Goal: Task Accomplishment & Management: Complete application form

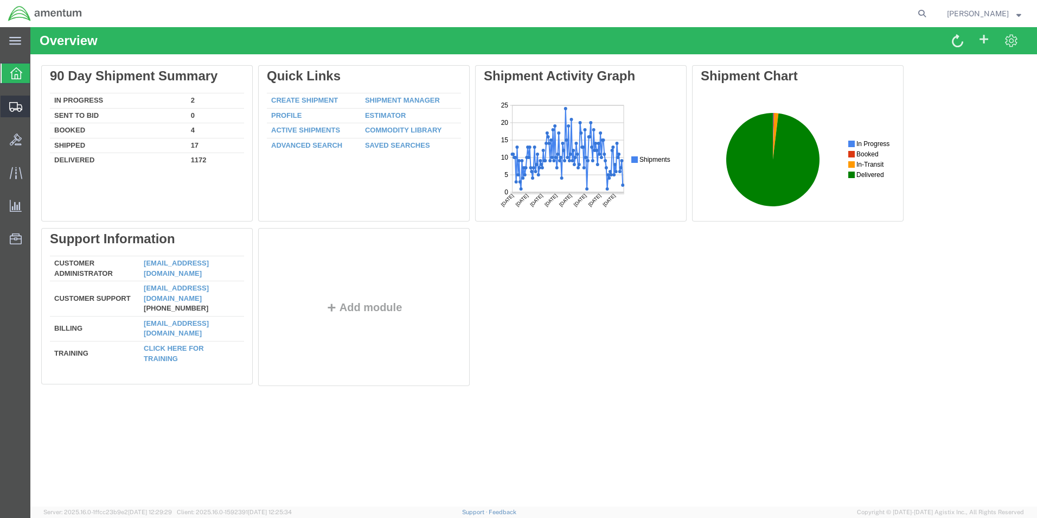
click at [0, 0] on span "Create Shipment" at bounding box center [0, 0] width 0 height 0
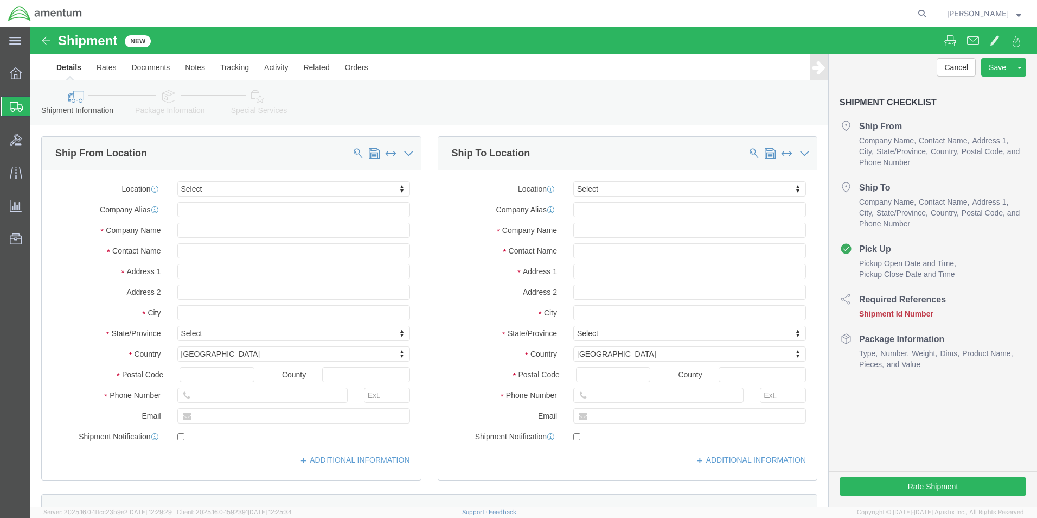
select select
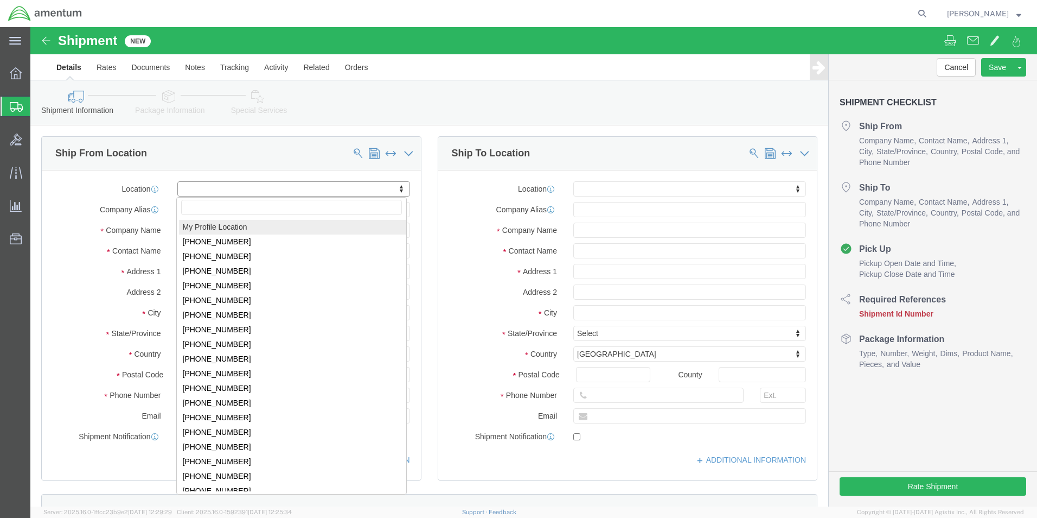
select select "MYPROFILE"
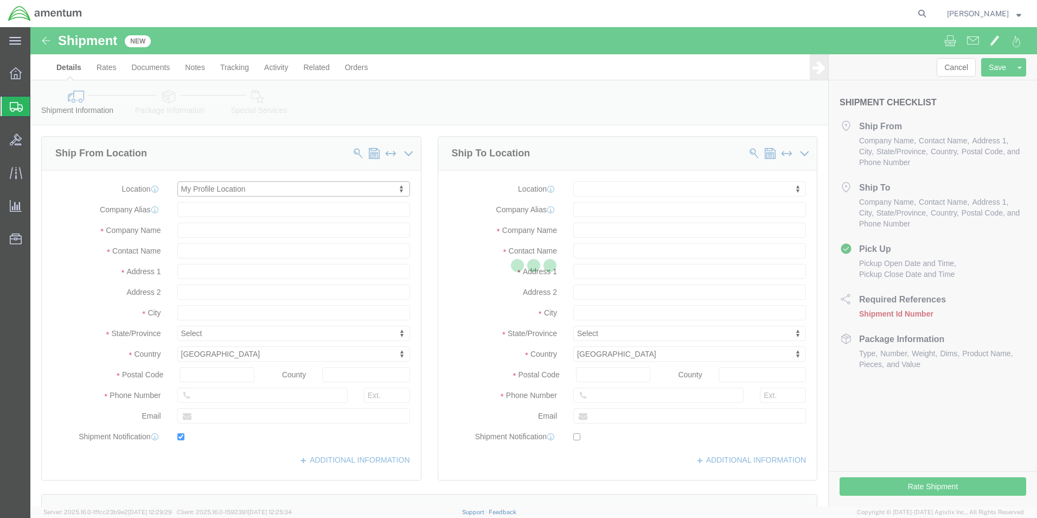
type input "6812 Northrop Rd"
type input "79925"
type input "915-775-7041"
type input "adrian.rodriguezjr@cbp.dhs.gov"
checkbox input "true"
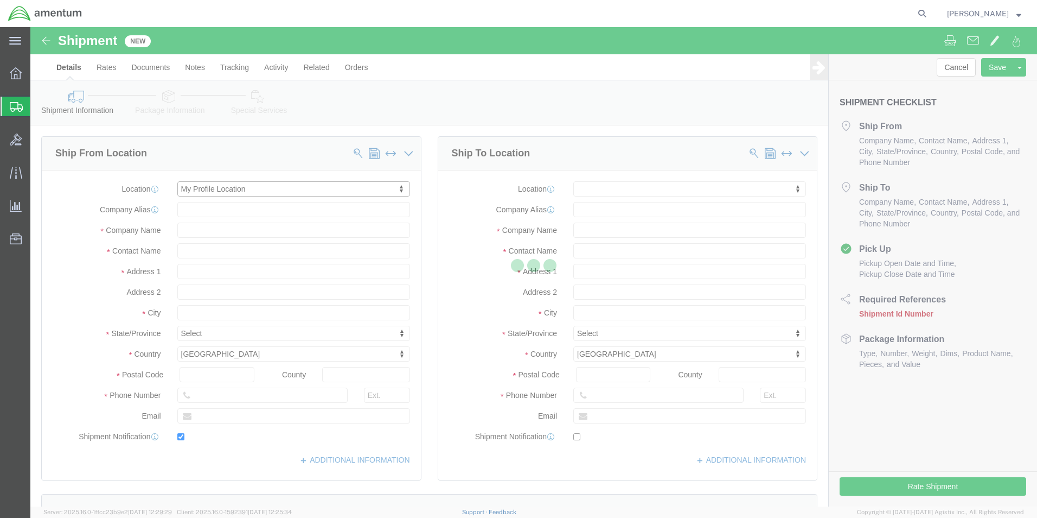
type input "Amentum Services, Inc."
type input "ADRIAN RODRIGUEZ, JR"
type input "El Paso"
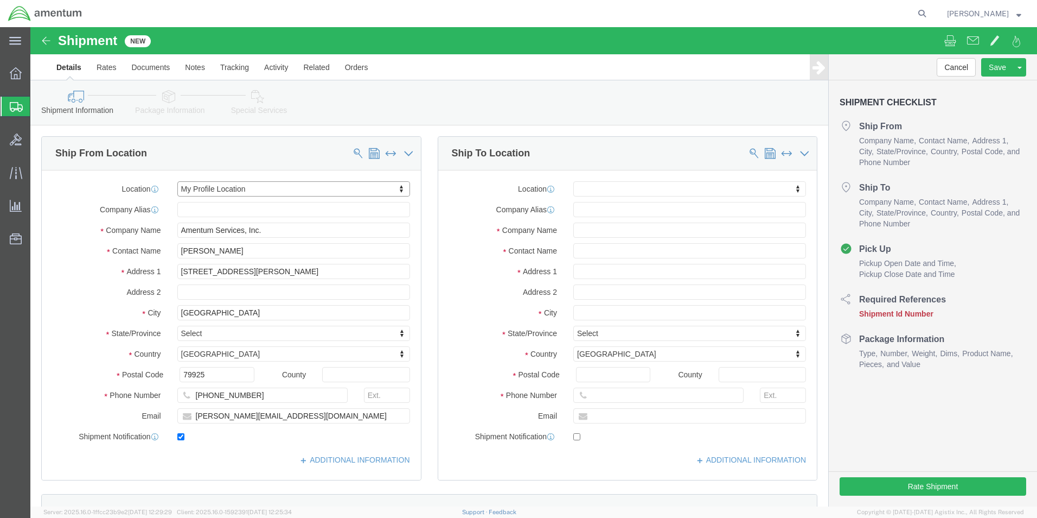
select select "TX"
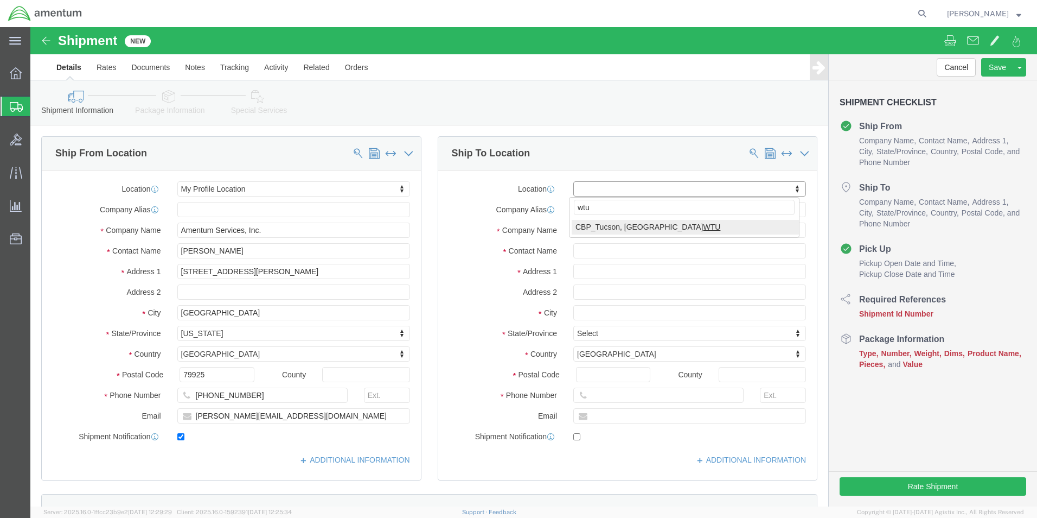
type input "wtu"
select select "49949"
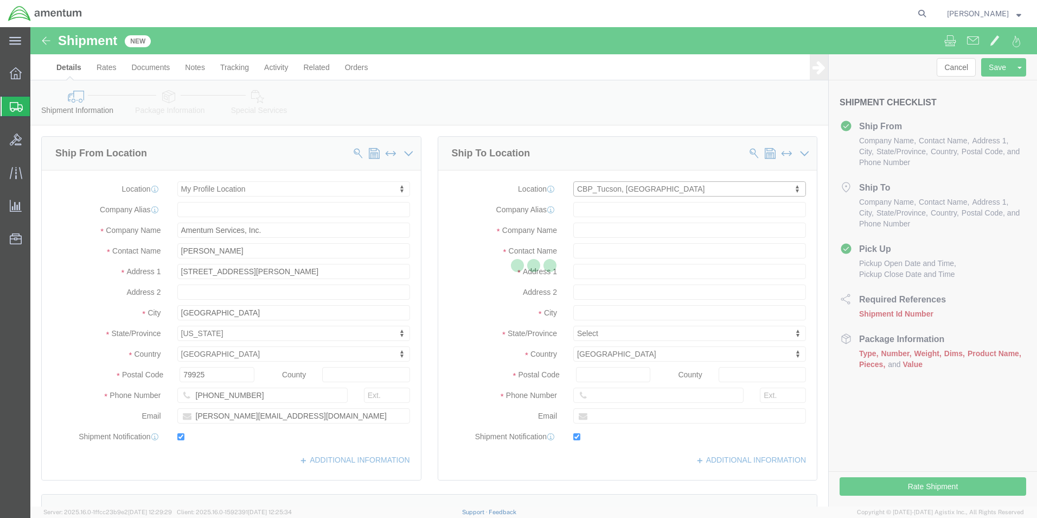
type input "3501 S Flightline Rd, Bldg 1244"
type input "DAVIS MONTHAN AFB"
type input "85707"
type input "520-584-2614"
type input "timothy.l.baca@cbp.dhs.gov"
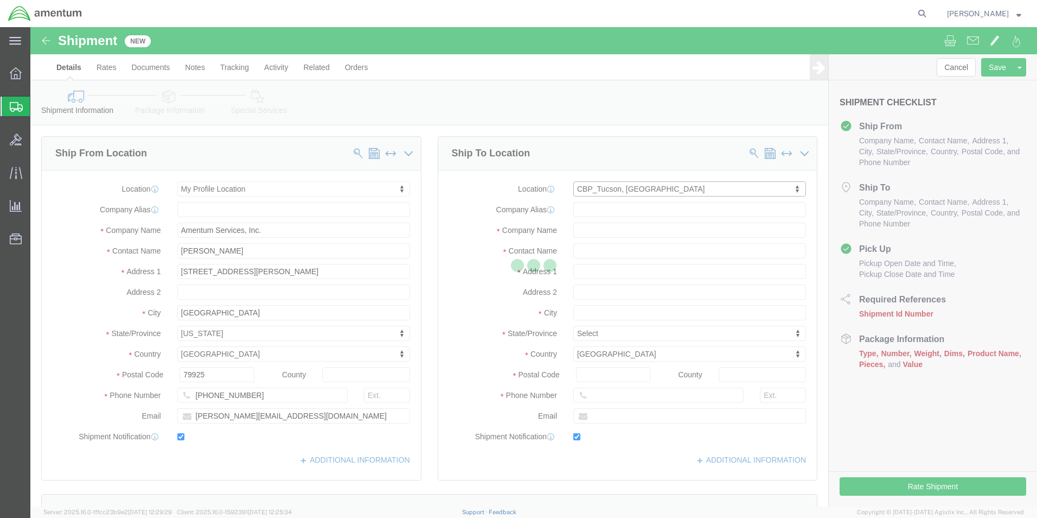
checkbox input "true"
type input "Amentum Services, Inc"
type input "Timothy Baca"
type input "DM AFB"
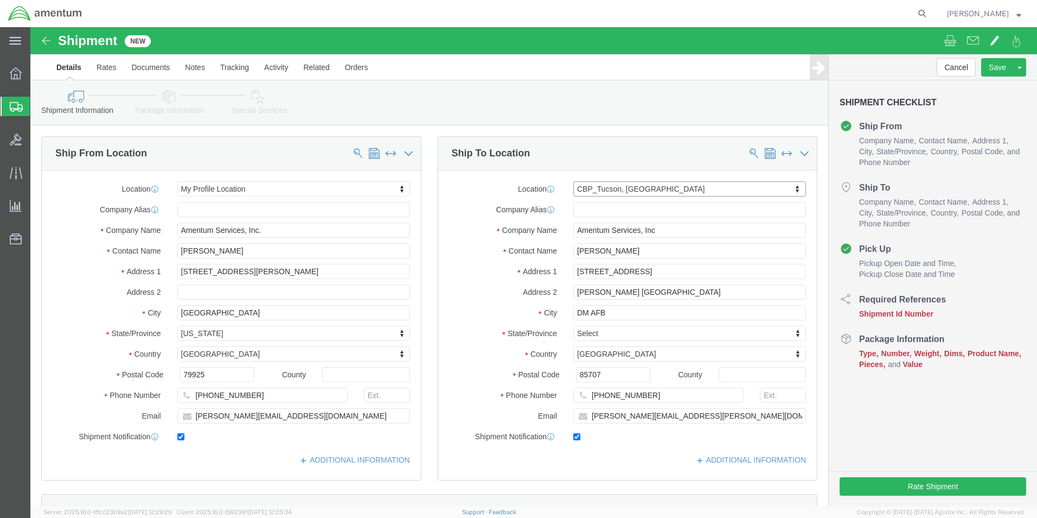
select select "AZ"
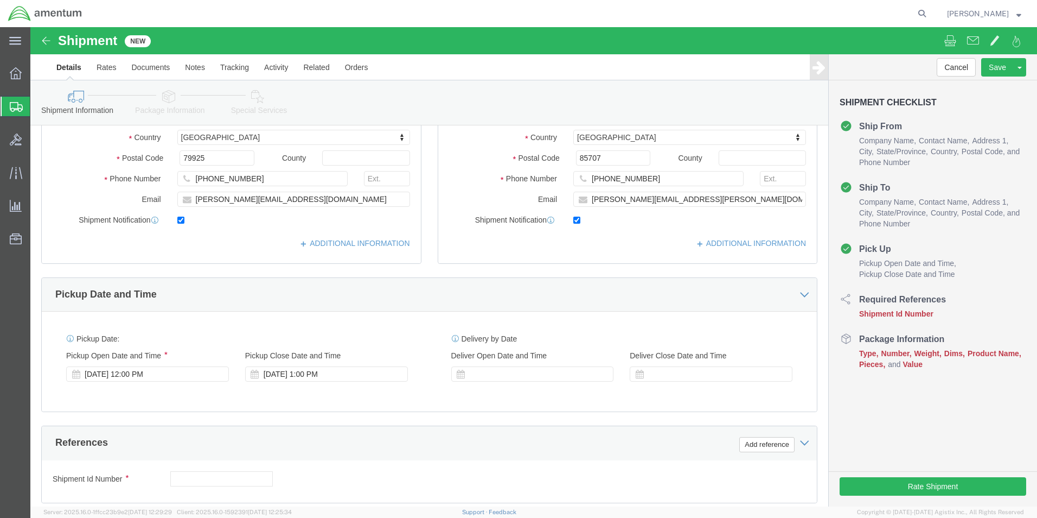
scroll to position [271, 0]
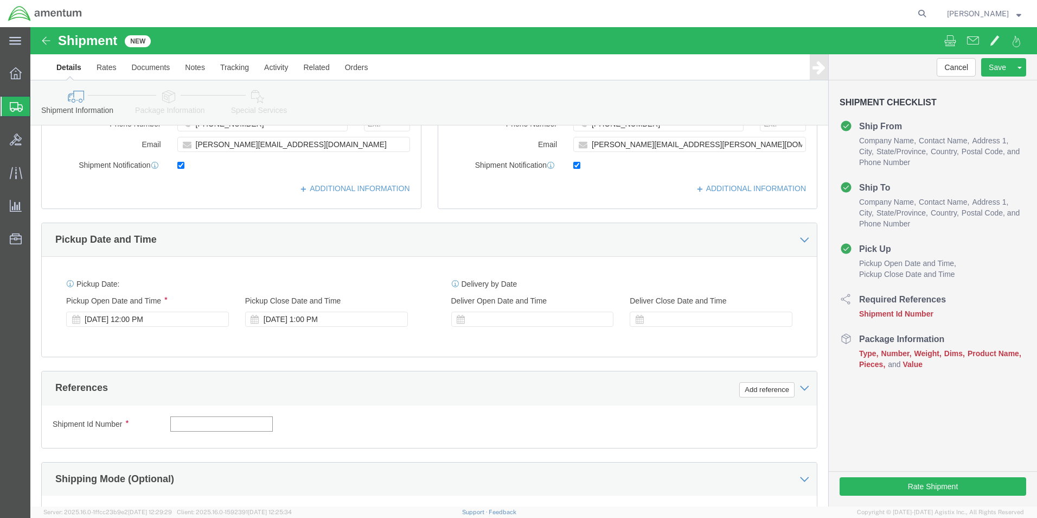
click input "text"
type input "81325"
click button "Add reference"
click select "Select Account Type Activity ID Airline Appointment Number ASN Batch Request # …"
select select "DEPT"
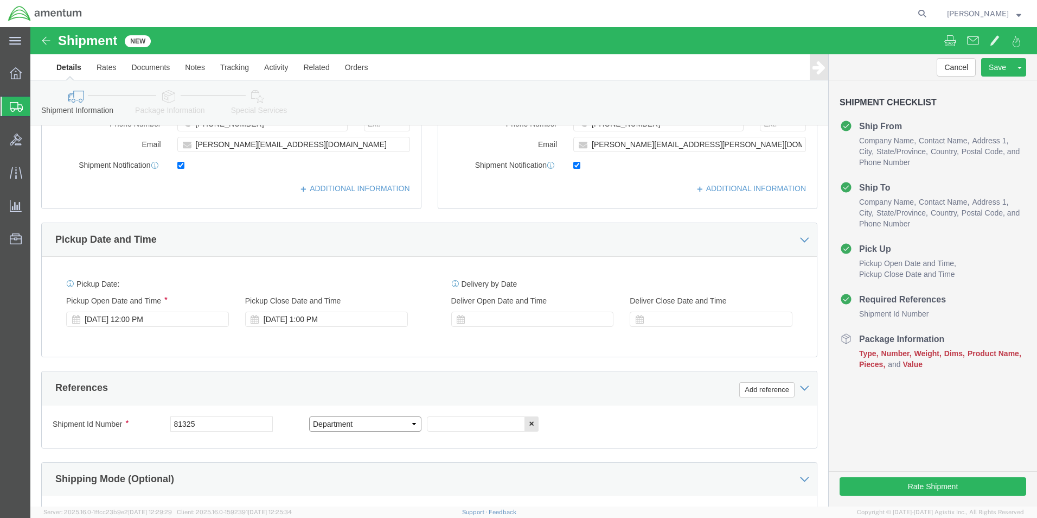
click select "Select Account Type Activity ID Airline Appointment Number ASN Batch Request # …"
click input "text"
type input "CBP"
click button "Add reference"
click select "Select Account Type Activity ID Airline Appointment Number ASN Batch Request # …"
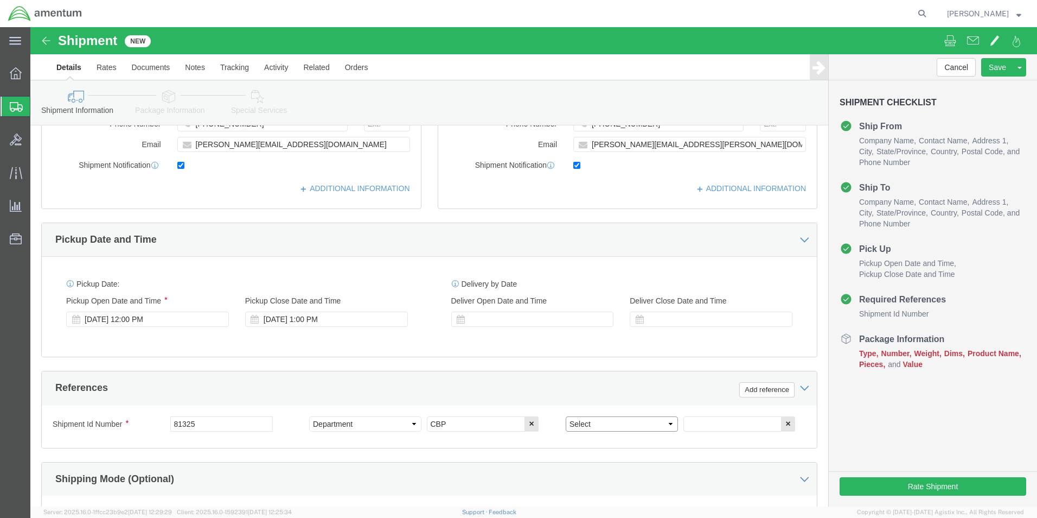
select select "CUSTREF"
click select "Select Account Type Activity ID Airline Appointment Number ASN Batch Request # …"
click input "text"
type input "s"
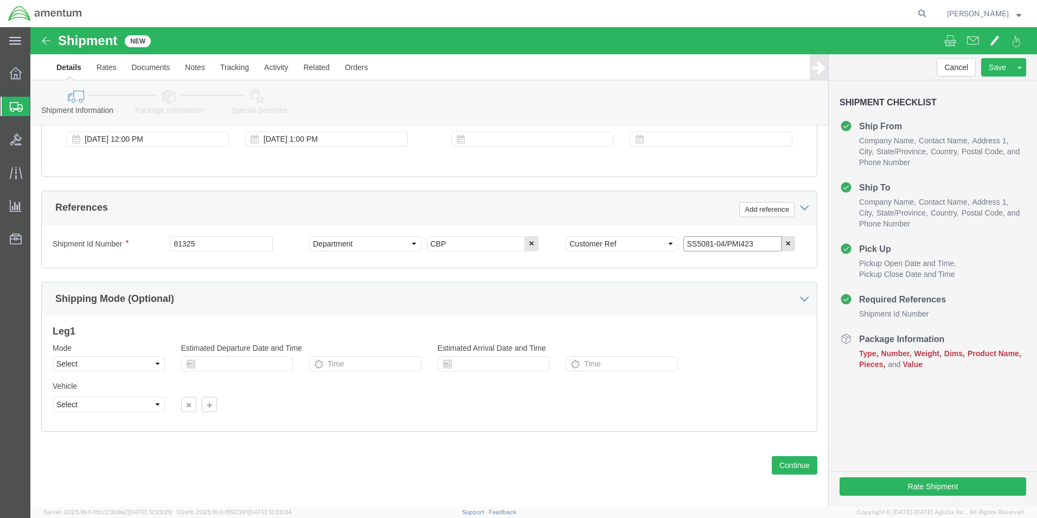
scroll to position [452, 0]
type input "SS5081-04/PMI423"
click select "Select Air Less than Truckload Multi-Leg Ocean Freight Rail Small Parcel Truckl…"
select select "SMAL"
click select "Select Air Less than Truckload Multi-Leg Ocean Freight Rail Small Parcel Truckl…"
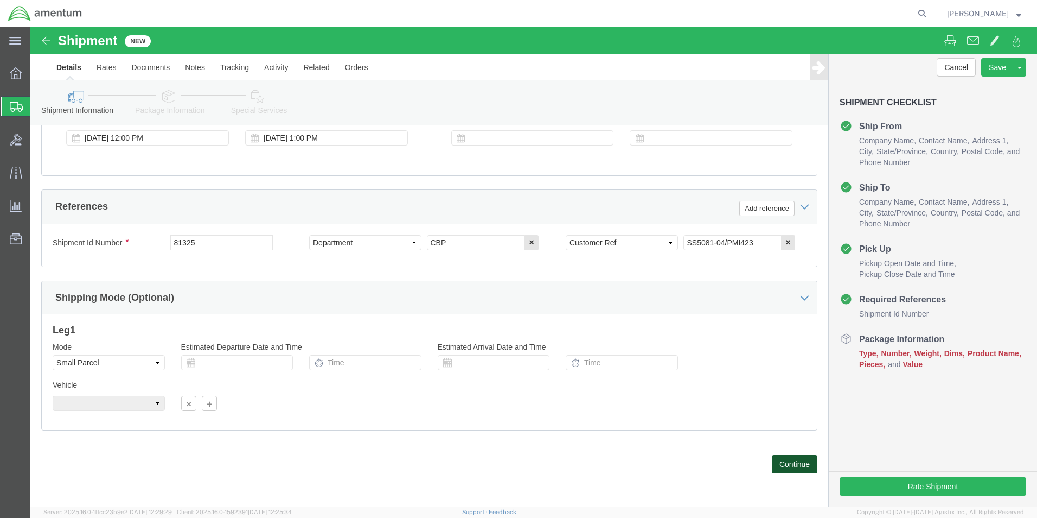
click button "Continue"
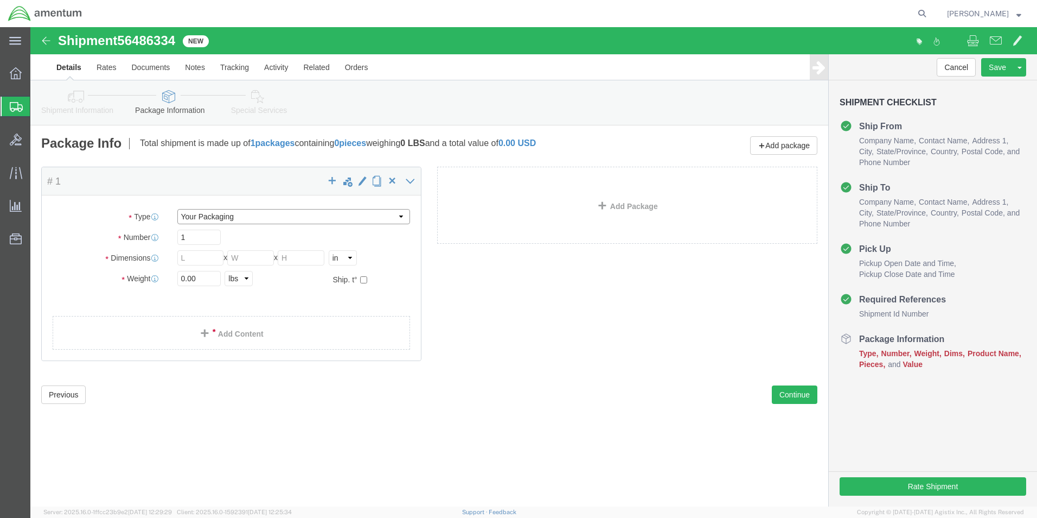
click select "Select Bale(s) Basket(s) Bolt(s) Bottle(s) Buckets Bulk Bundle(s) Can(s) Cardbo…"
select select "MBX"
click select "Select Bale(s) Basket(s) Bolt(s) Bottle(s) Buckets Bulk Bundle(s) Can(s) Cardbo…"
type input "13.00"
type input "11.50"
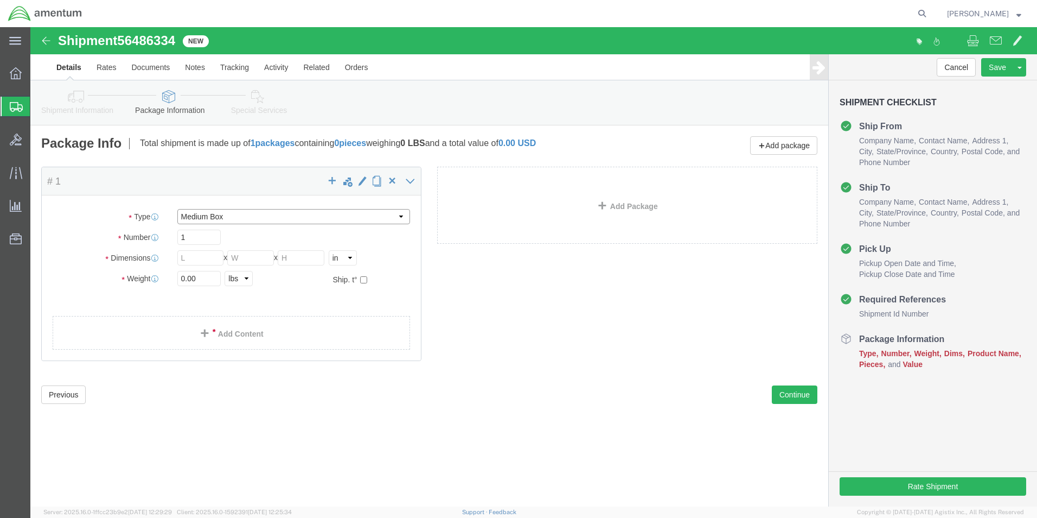
type input "2.50"
drag, startPoint x: 185, startPoint y: 254, endPoint x: 117, endPoint y: 256, distance: 67.8
click div "Weight 0.00 Select kgs lbs Ship. t°"
type input "1"
click link "Add Content"
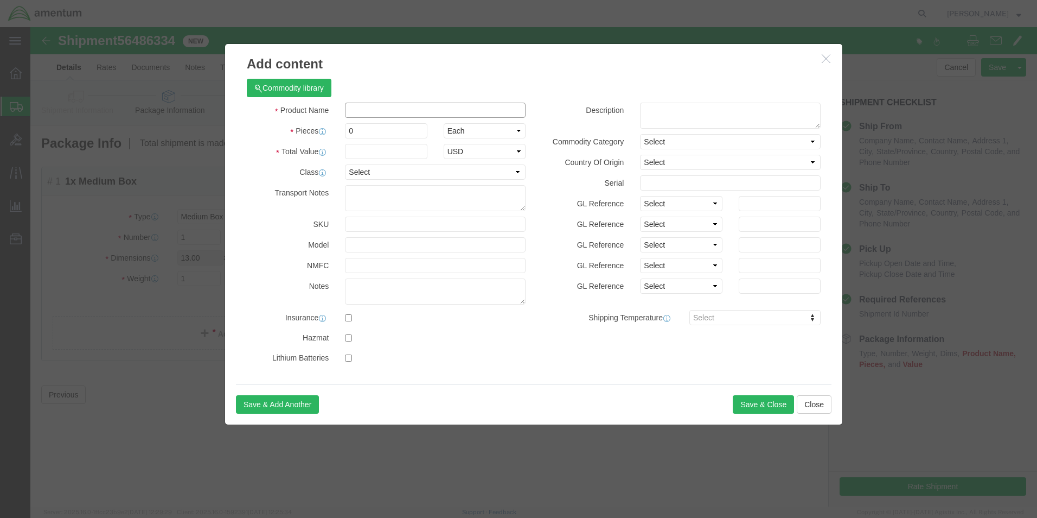
click input "text"
type input "MISC PARTS"
select select "US"
drag, startPoint x: 355, startPoint y: 104, endPoint x: 309, endPoint y: 98, distance: 47.1
click div "0"
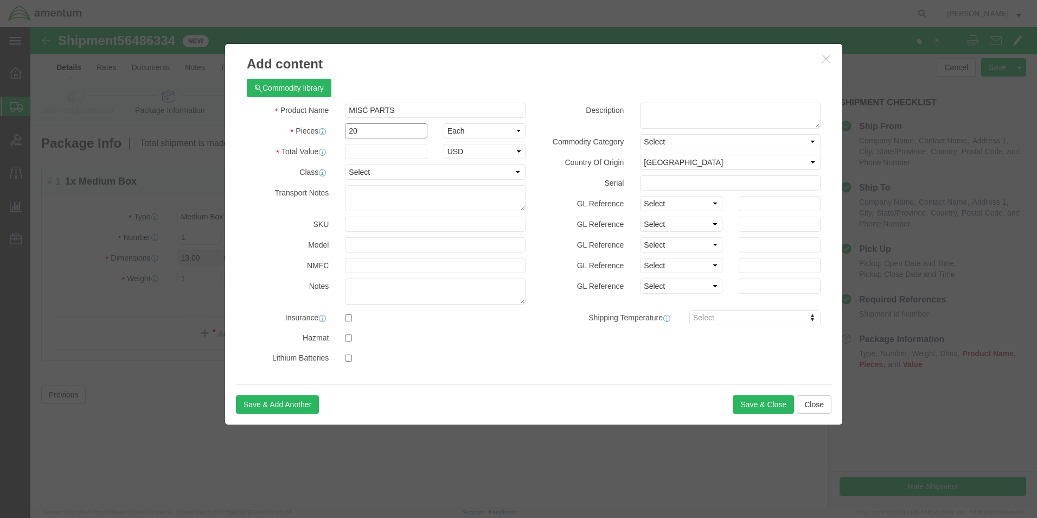
type input "20"
type input "20.00"
click button "Save & Close"
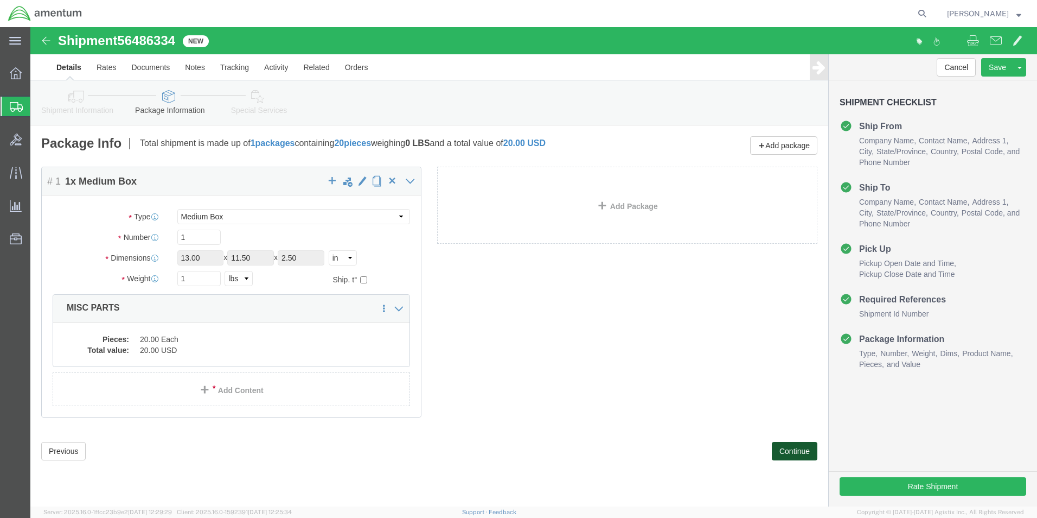
click button "Continue"
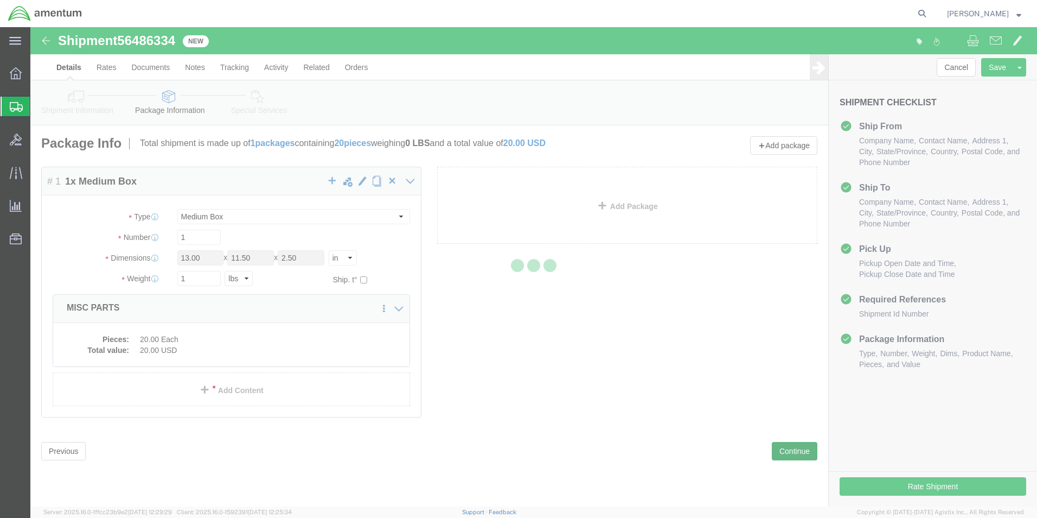
select select
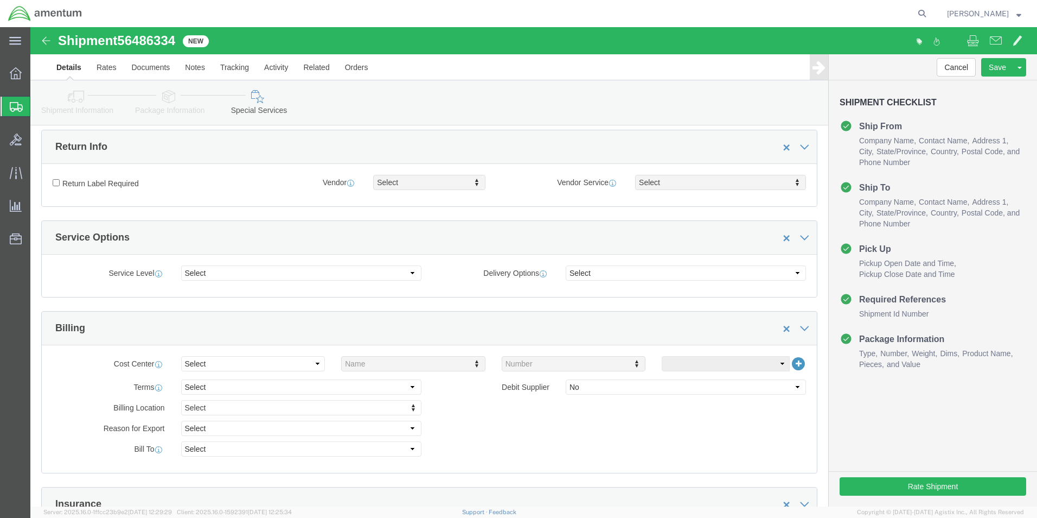
scroll to position [326, 0]
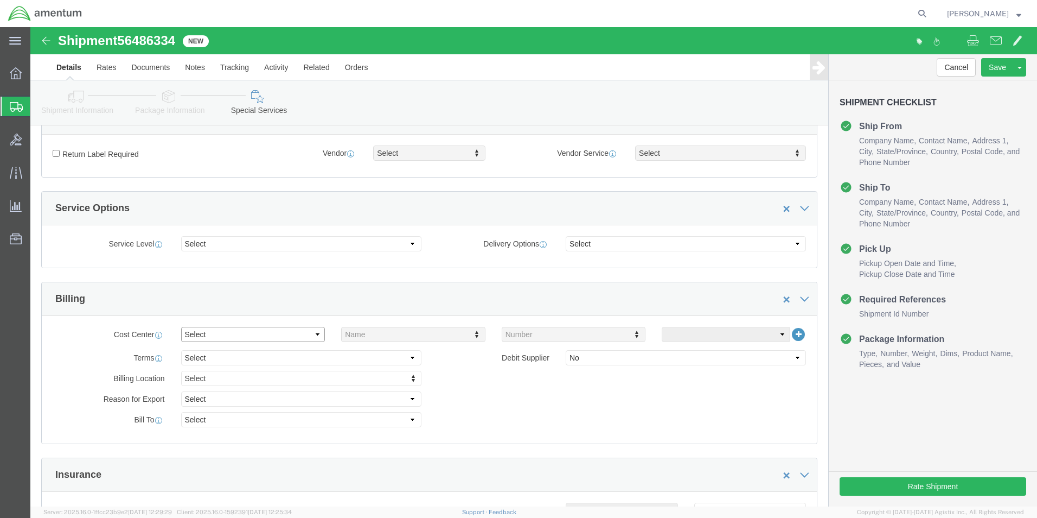
click select "Select Buyer Cost Center Department Operations Number Order Number Sales Person"
select select "COSTCENTER"
click select "Select Buyer Cost Center Department Operations Number Order Number Sales Person"
type input "6118.03.03.2219.000.elp.0000"
click select "Select Recipient Account Sender/Shipper Third Party Account"
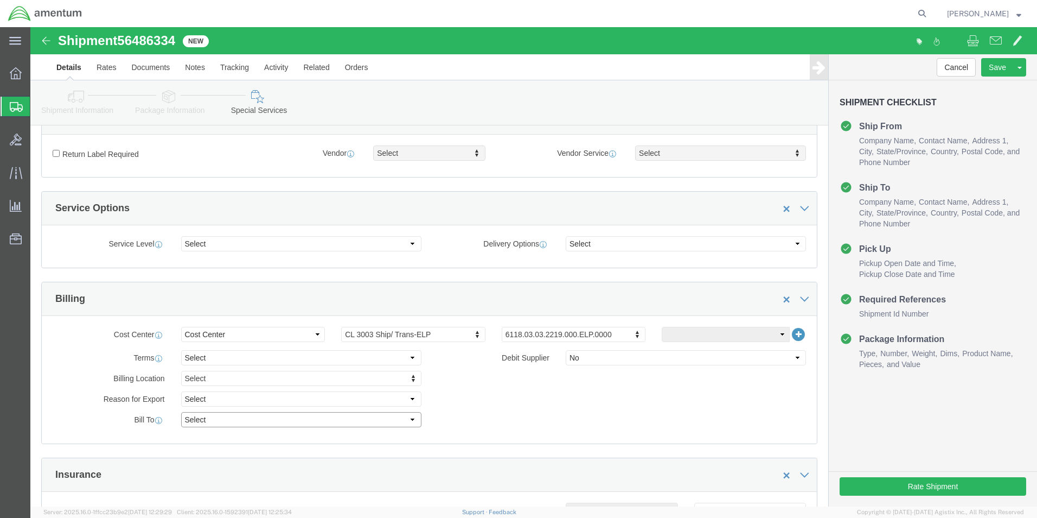
select select "SHIP"
click select "Select Recipient Account Sender/Shipper Third Party Account"
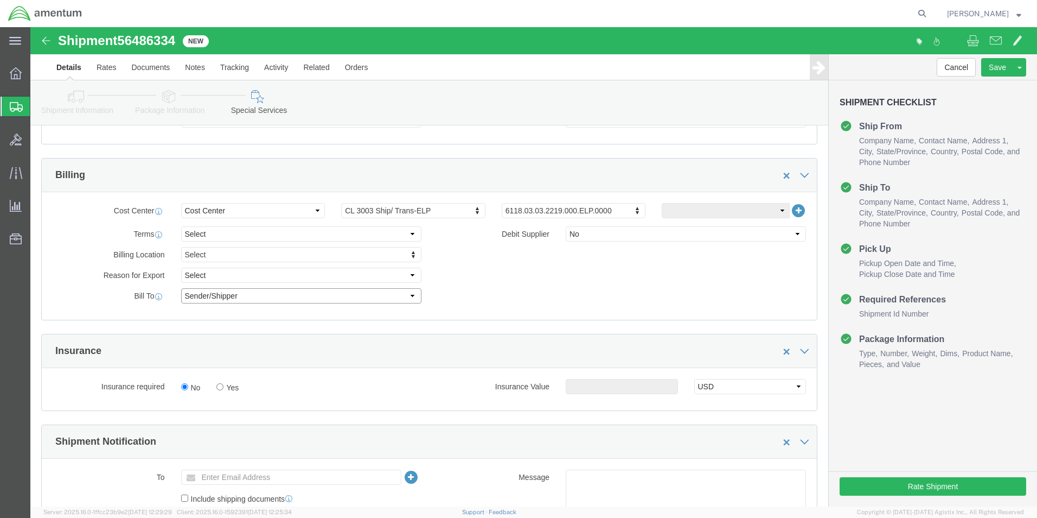
scroll to position [597, 0]
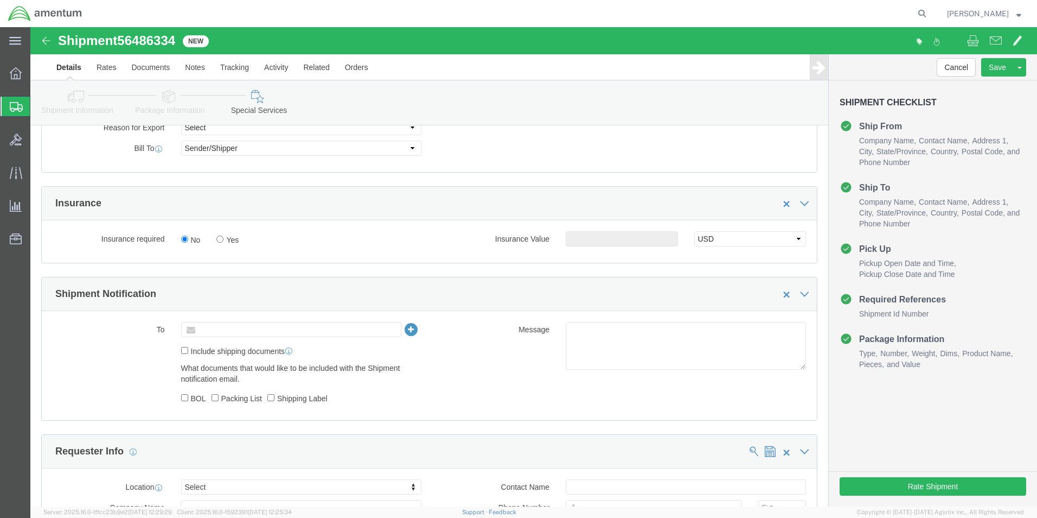
click input "text"
type input "christina.m.gibson@associates.cbp.dhs.gov"
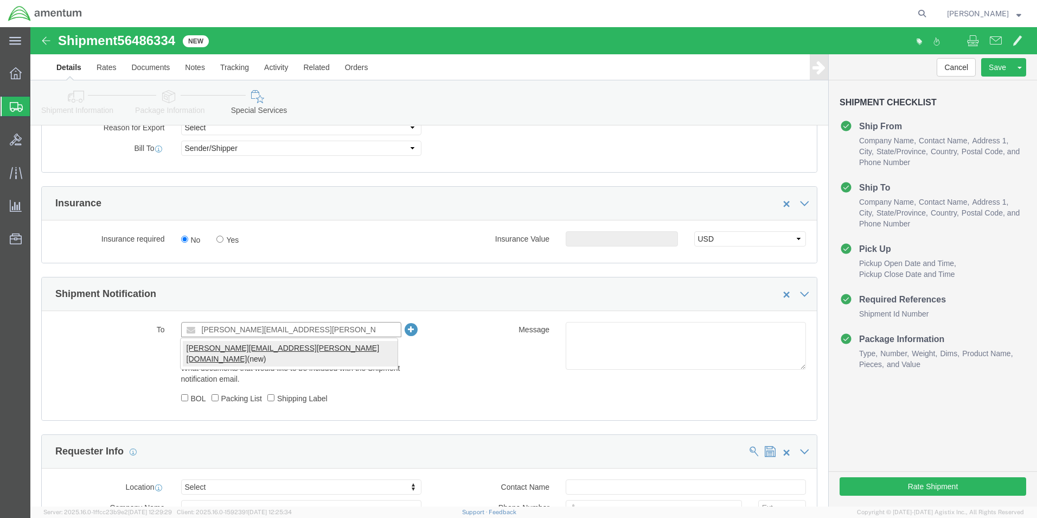
type input "christina.m.gibson@associates.cbp.dhs.gov"
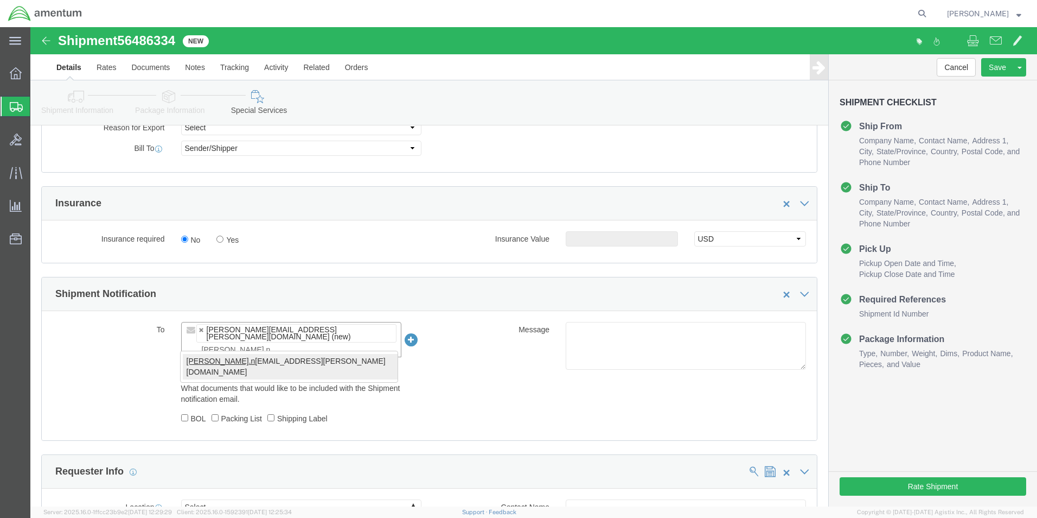
type input "james.n"
type input "christina.m.gibson@associates.cbp.dhs.gov,james.nmi.barragan@associates.cbp.dhs…"
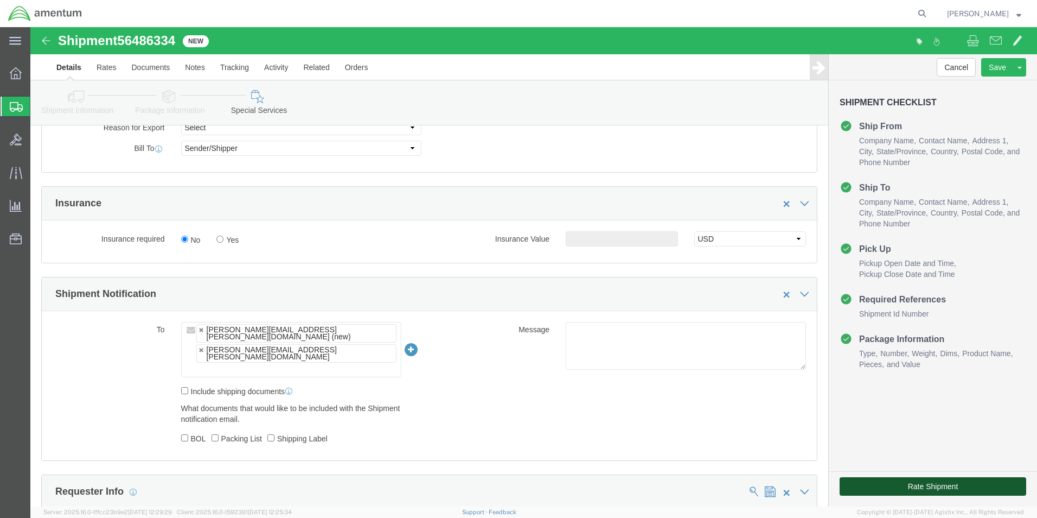
click button "Rate Shipment"
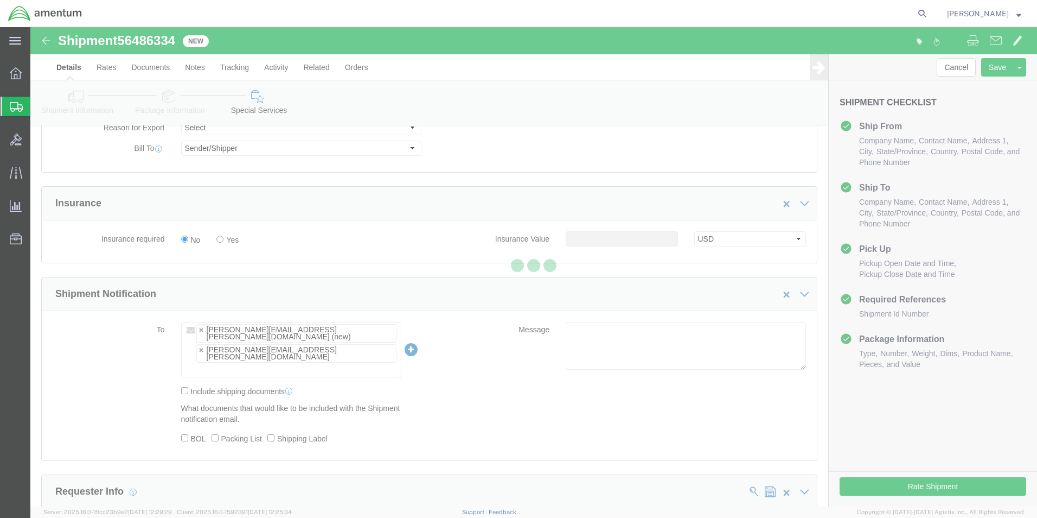
scroll to position [0, 0]
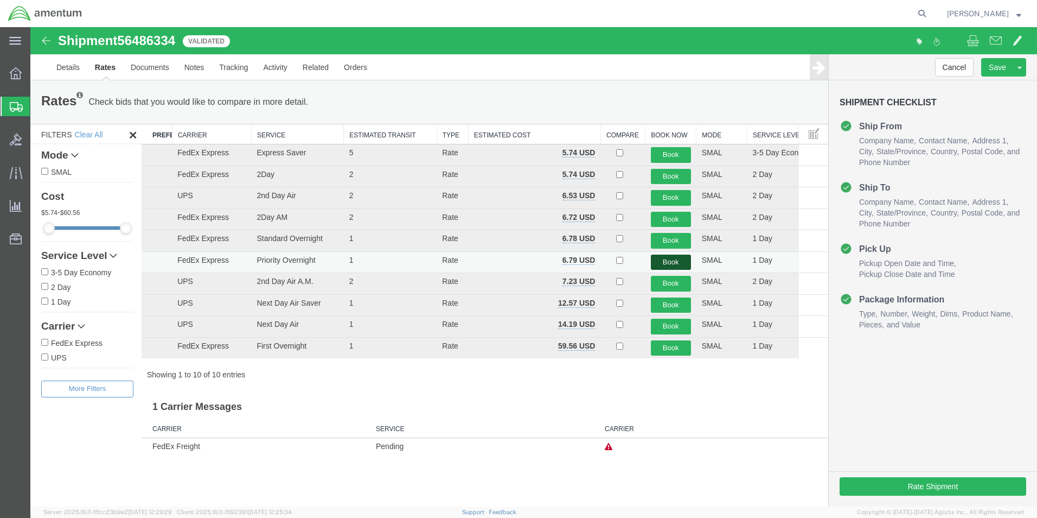
click at [670, 261] on button "Book" at bounding box center [671, 262] width 40 height 16
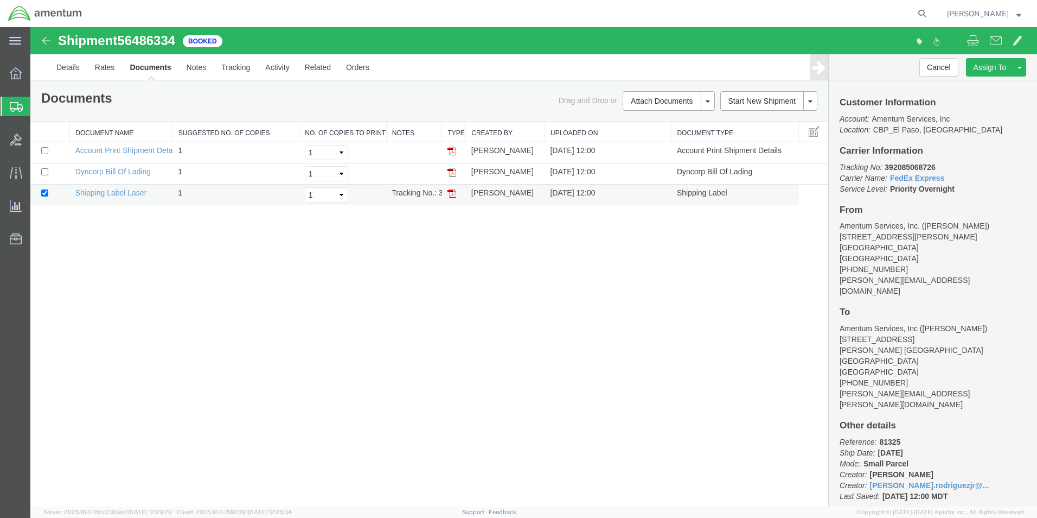
click at [452, 192] on img at bounding box center [452, 193] width 9 height 9
click at [1021, 14] on strong "button" at bounding box center [1019, 13] width 5 height 4
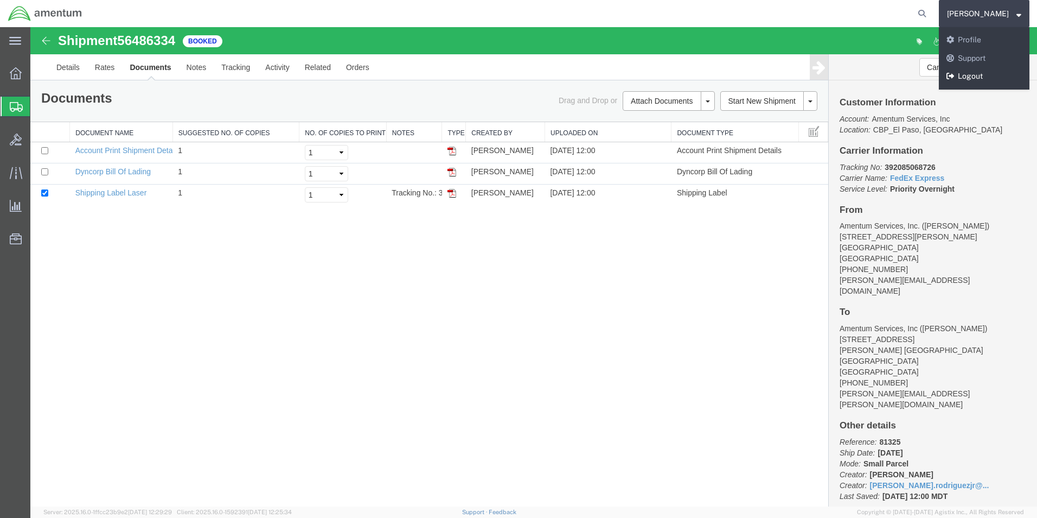
click at [955, 76] on link "Logout" at bounding box center [984, 76] width 91 height 18
